Goal: Book appointment/travel/reservation

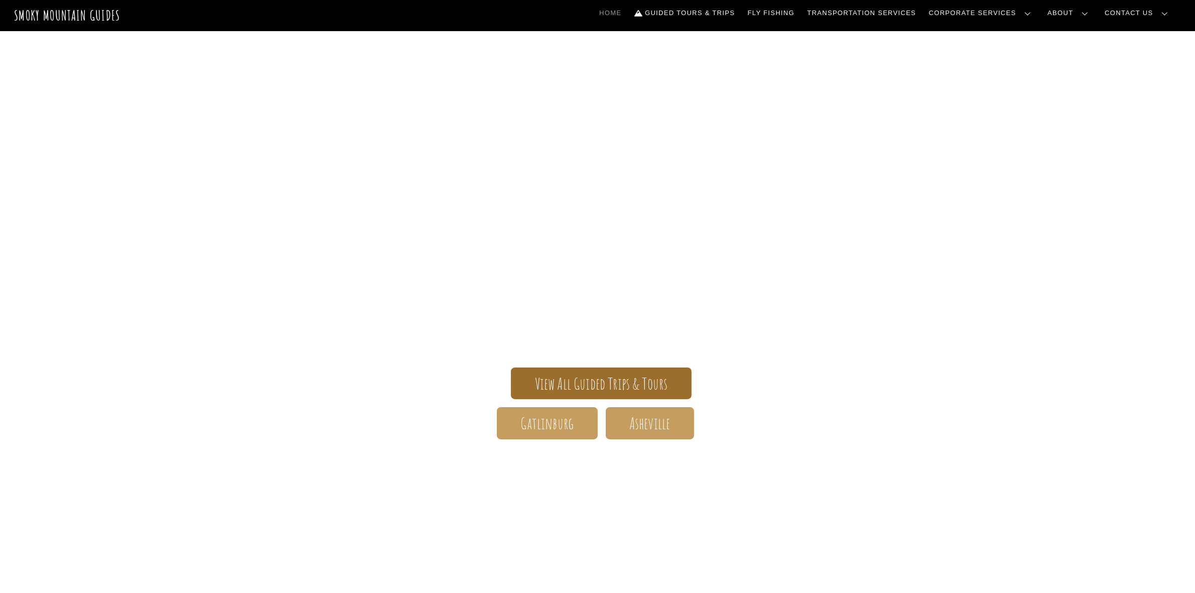
click at [595, 380] on span "View All Guided Trips & Tours" at bounding box center [601, 383] width 133 height 11
click at [583, 381] on span "View All Guided Trips & Tours" at bounding box center [601, 383] width 133 height 11
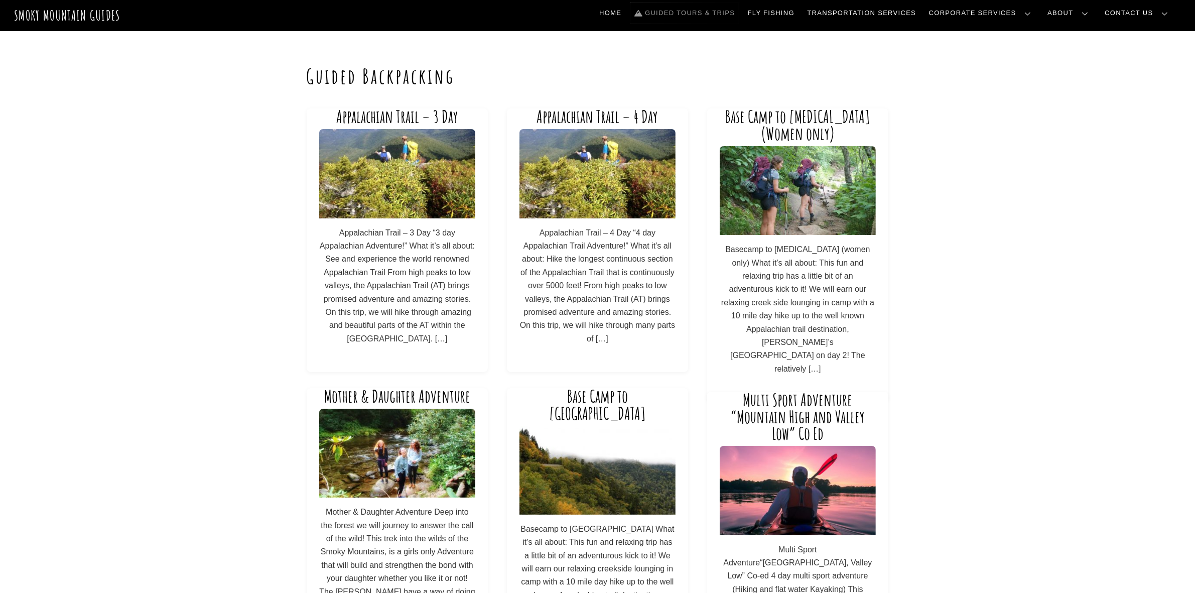
click at [708, 11] on link "Guided Tours & Trips" at bounding box center [684, 13] width 108 height 21
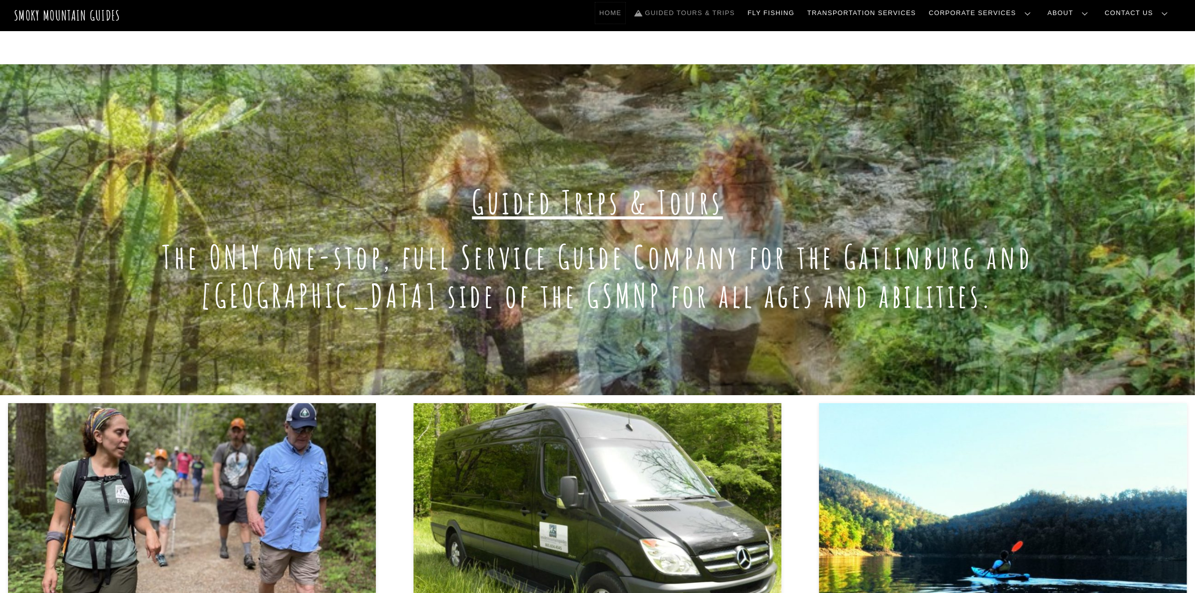
click at [625, 13] on link "Home" at bounding box center [610, 13] width 30 height 21
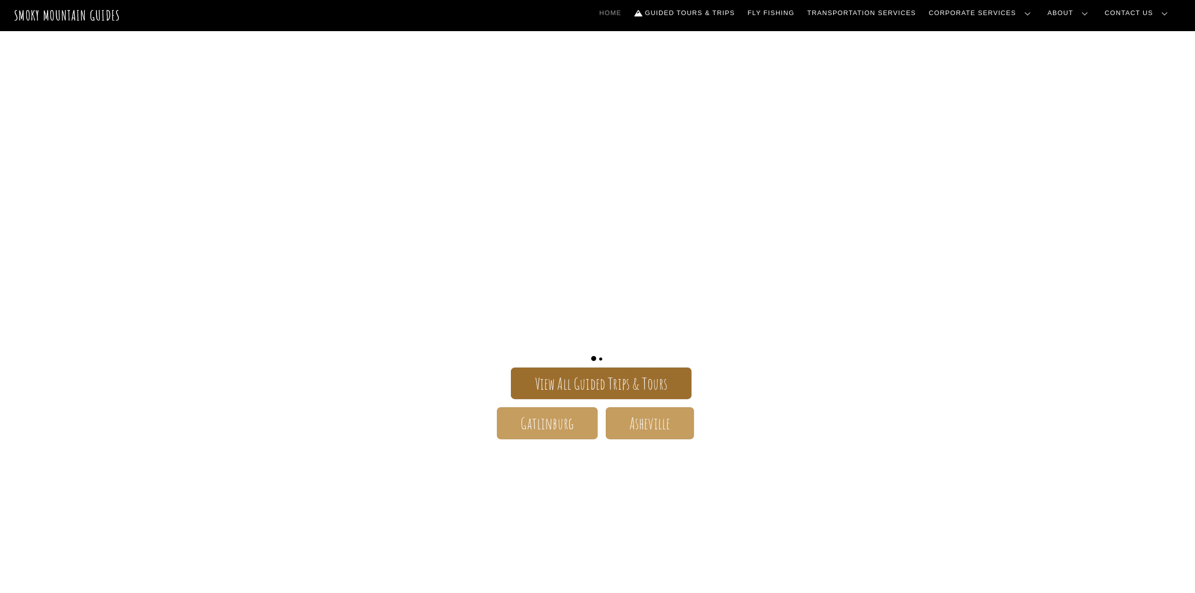
click at [593, 389] on span "View All Guided Trips & Tours" at bounding box center [601, 383] width 133 height 11
click at [738, 13] on link "Guided Tours & Trips" at bounding box center [684, 13] width 108 height 21
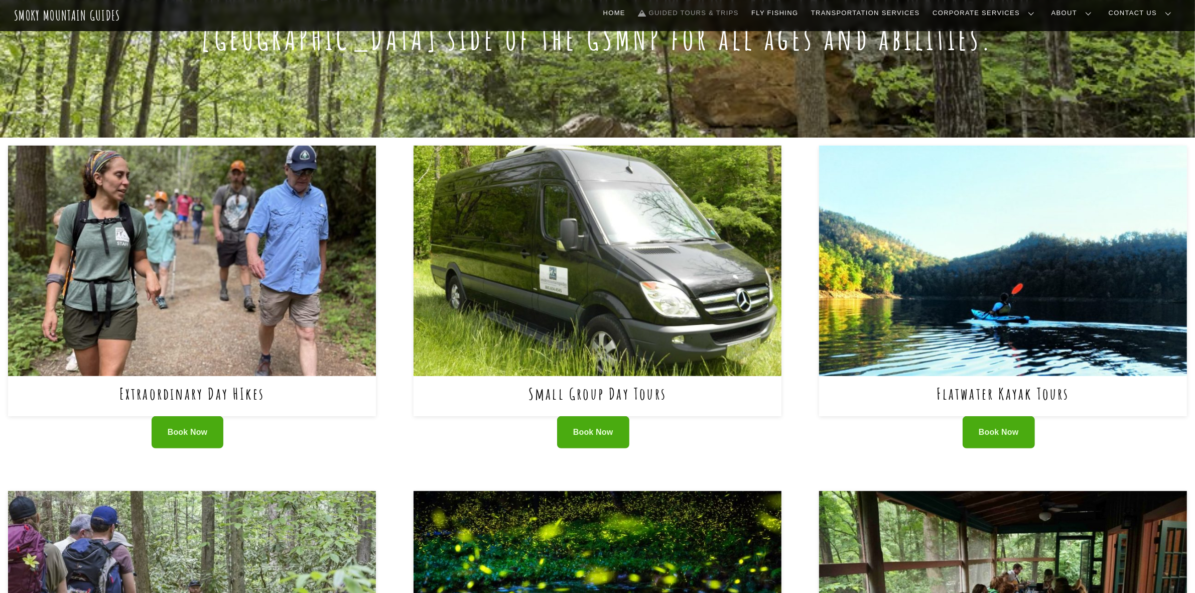
scroll to position [251, 0]
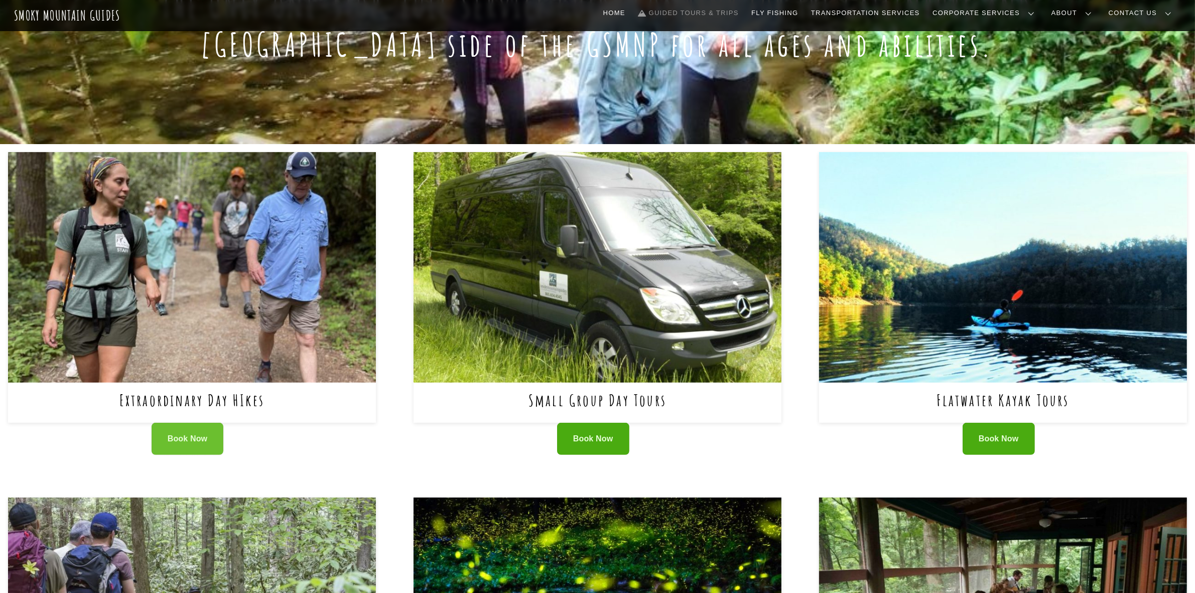
click at [182, 437] on span "Book Now" at bounding box center [188, 438] width 40 height 11
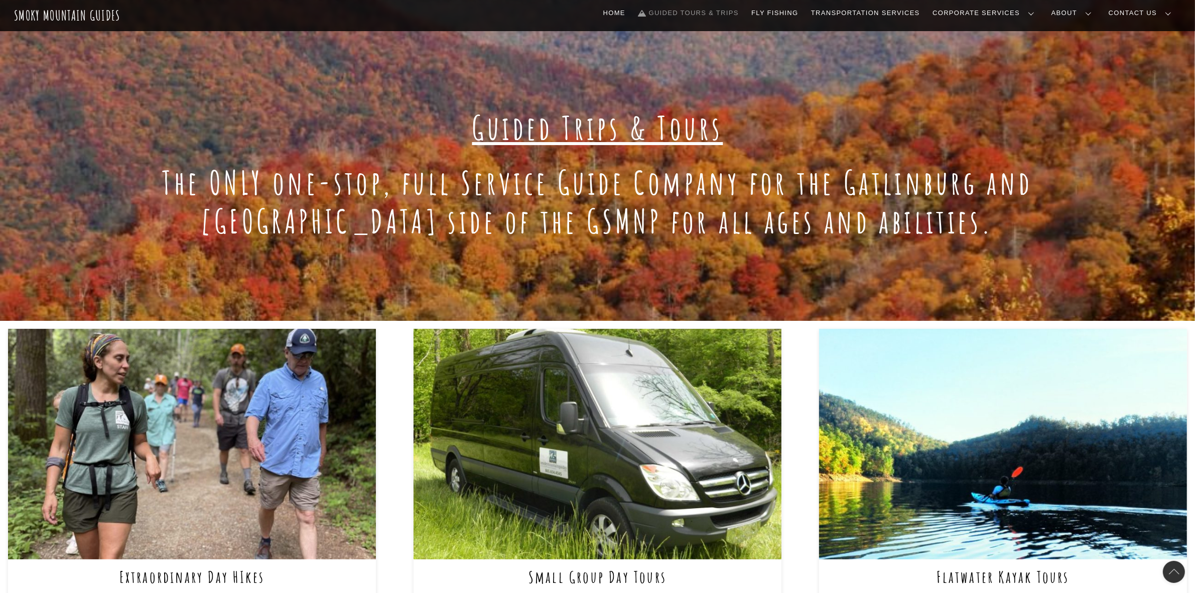
scroll to position [188, 0]
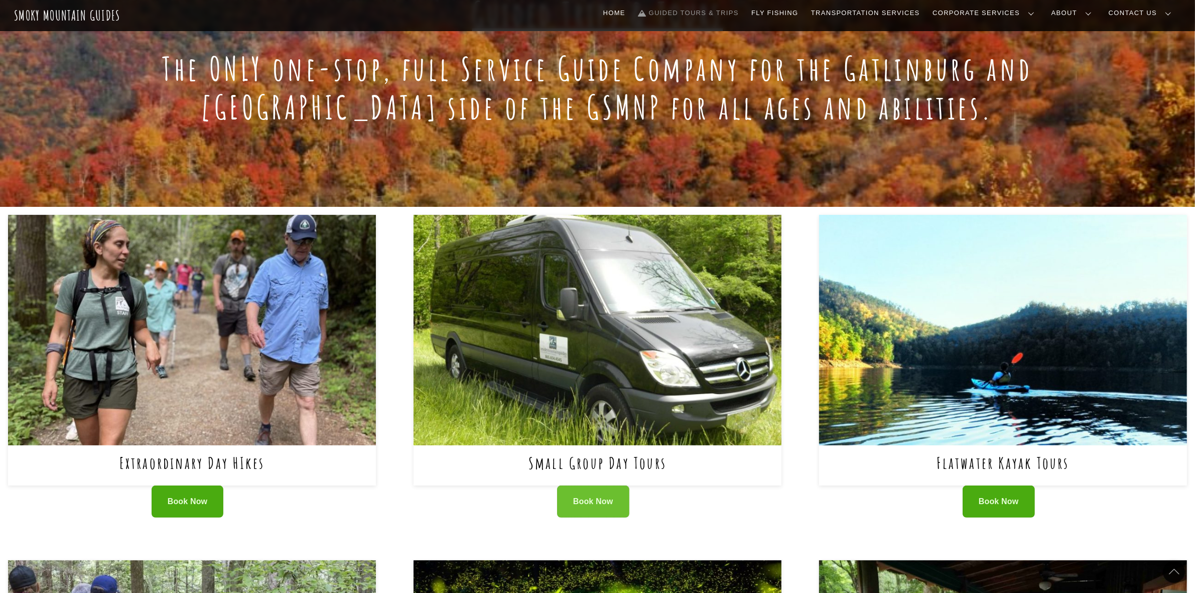
click at [591, 502] on span "Book Now" at bounding box center [593, 501] width 40 height 11
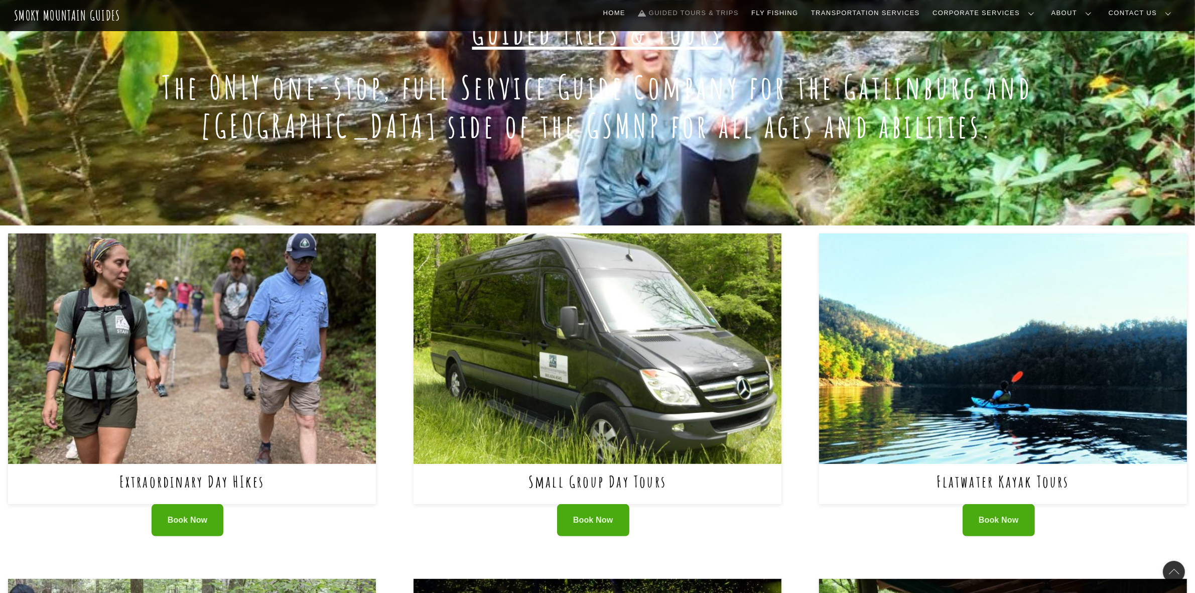
scroll to position [314, 0]
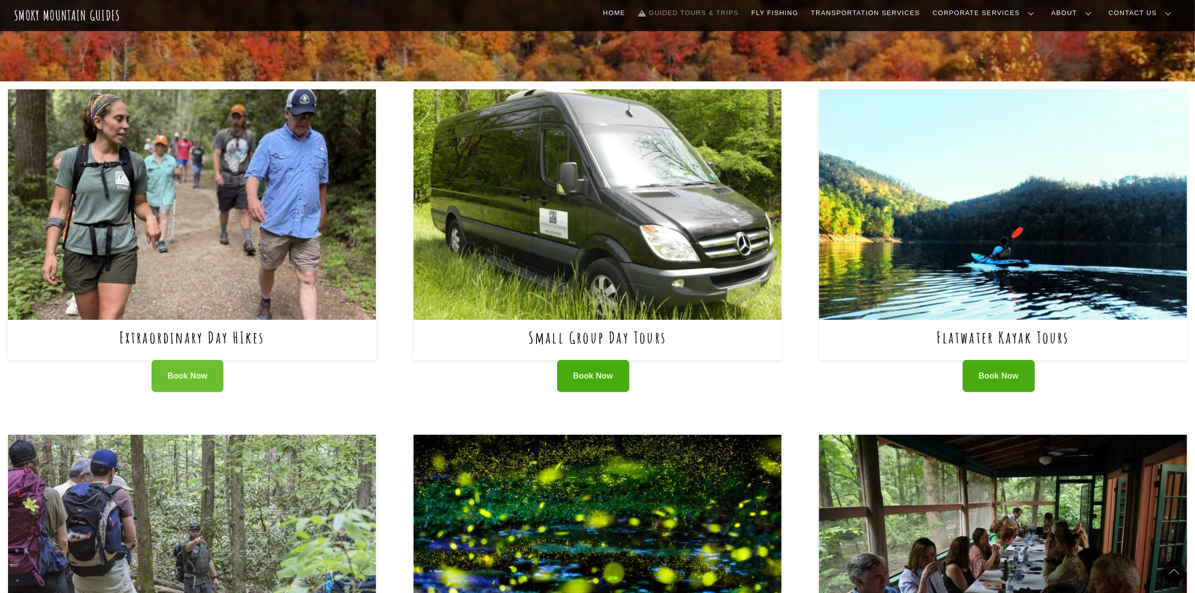
click at [174, 377] on span "Book Now" at bounding box center [188, 376] width 40 height 11
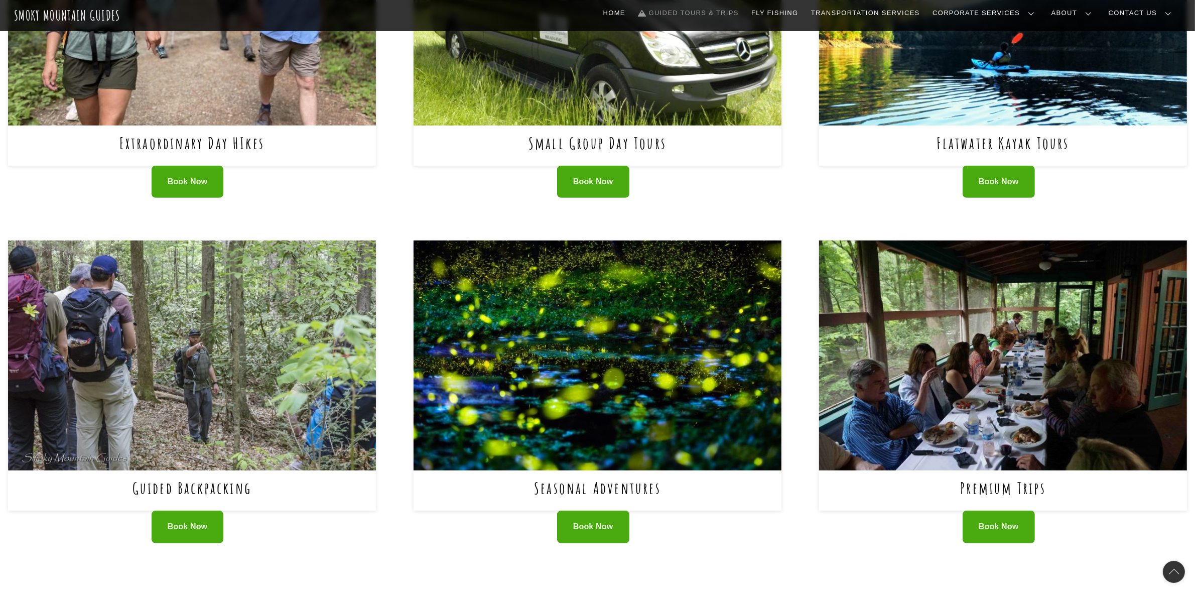
scroll to position [502, 0]
